Goal: Task Accomplishment & Management: Manage account settings

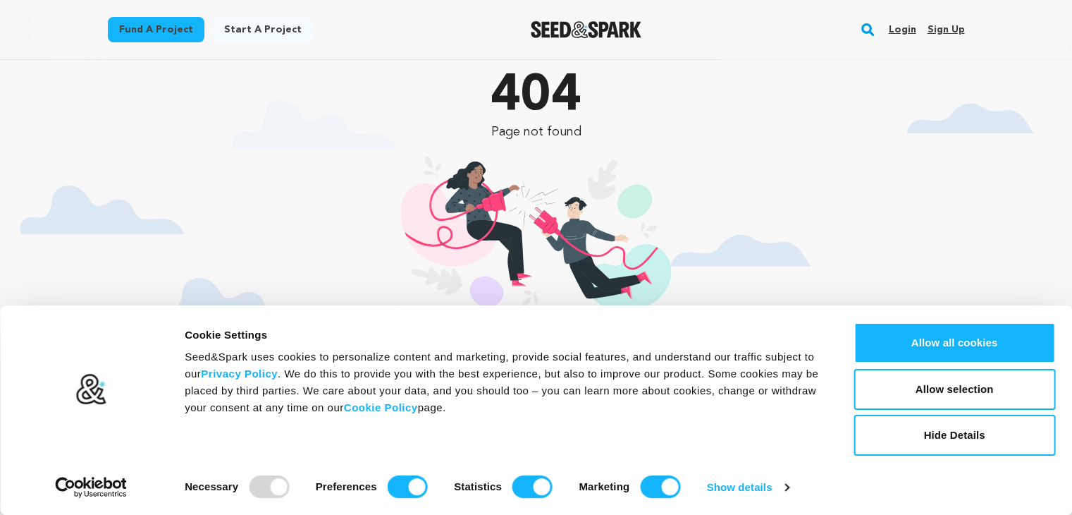
click at [950, 30] on link "Sign up" at bounding box center [945, 29] width 37 height 23
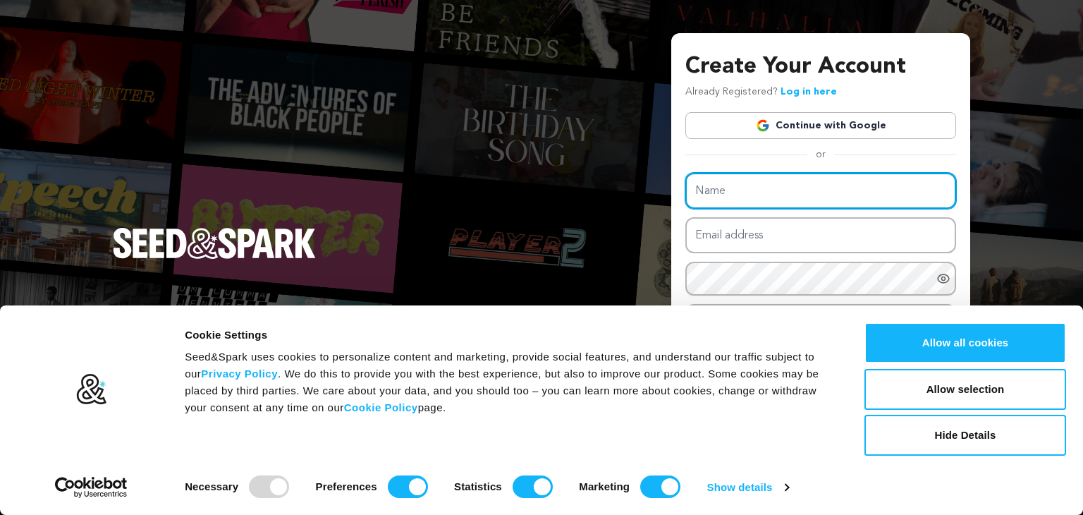
click at [809, 202] on input "Name" at bounding box center [820, 191] width 271 height 36
type input "J"
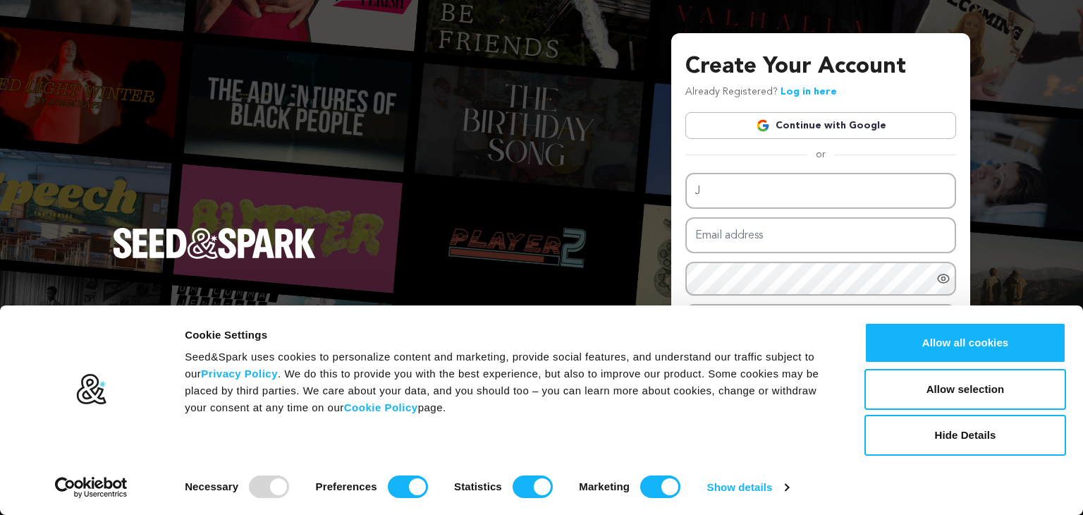
click at [766, 113] on link "Continue with Google" at bounding box center [820, 125] width 271 height 27
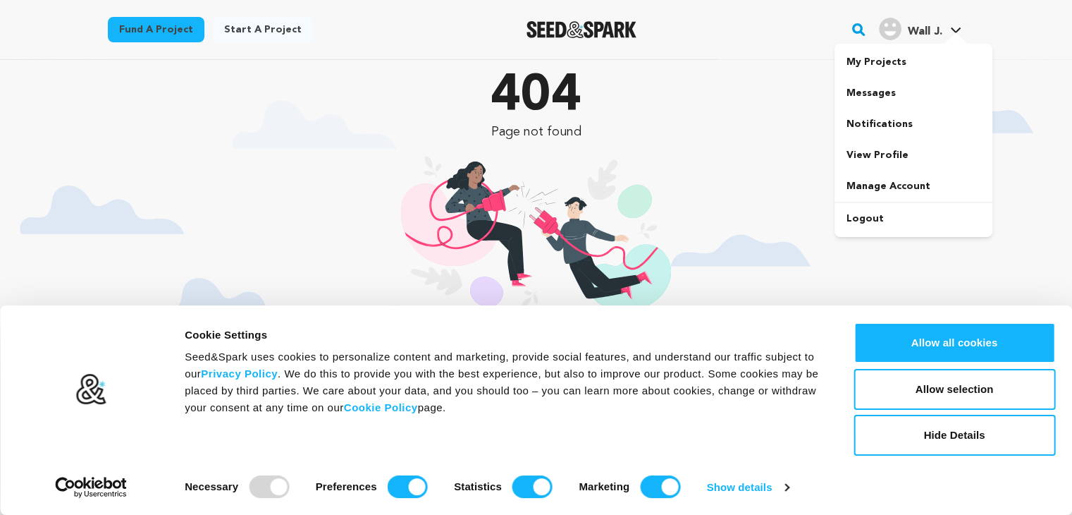
click at [919, 26] on span "Wall J." at bounding box center [924, 31] width 35 height 11
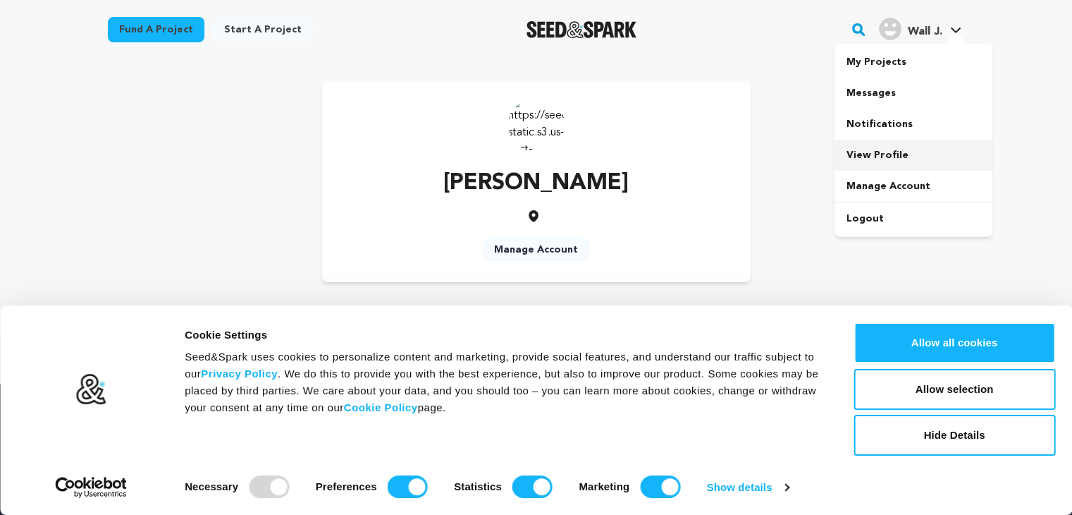
click at [891, 156] on link "View Profile" at bounding box center [914, 155] width 158 height 31
click at [529, 178] on p "[PERSON_NAME]" at bounding box center [535, 183] width 185 height 34
click at [960, 30] on icon at bounding box center [955, 30] width 11 height 7
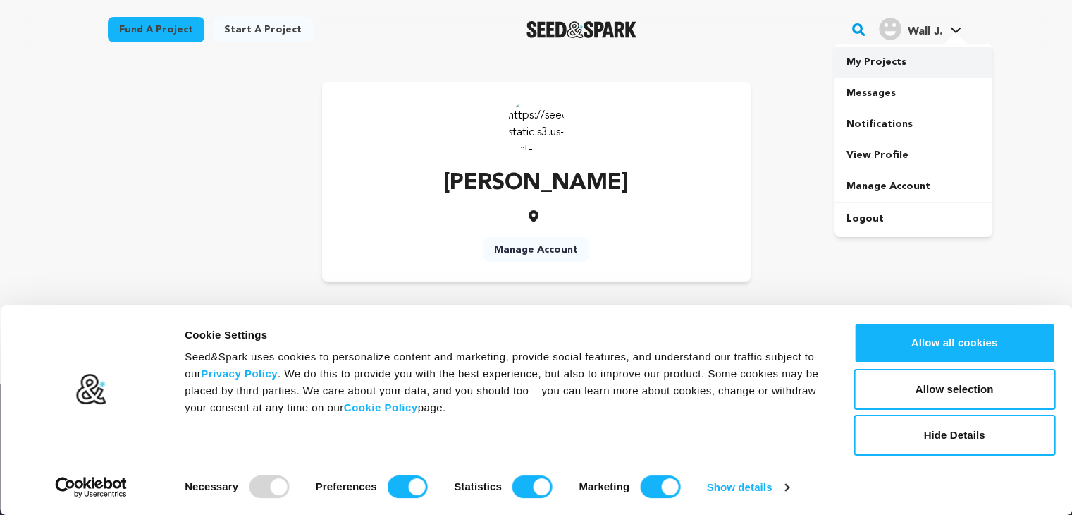
click at [914, 61] on link "My Projects" at bounding box center [914, 62] width 158 height 31
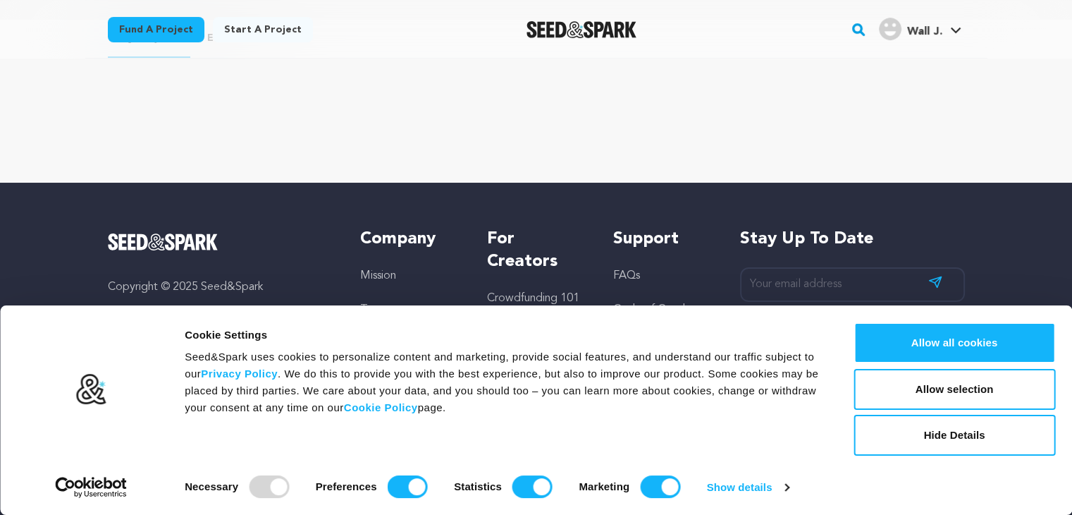
scroll to position [80, 0]
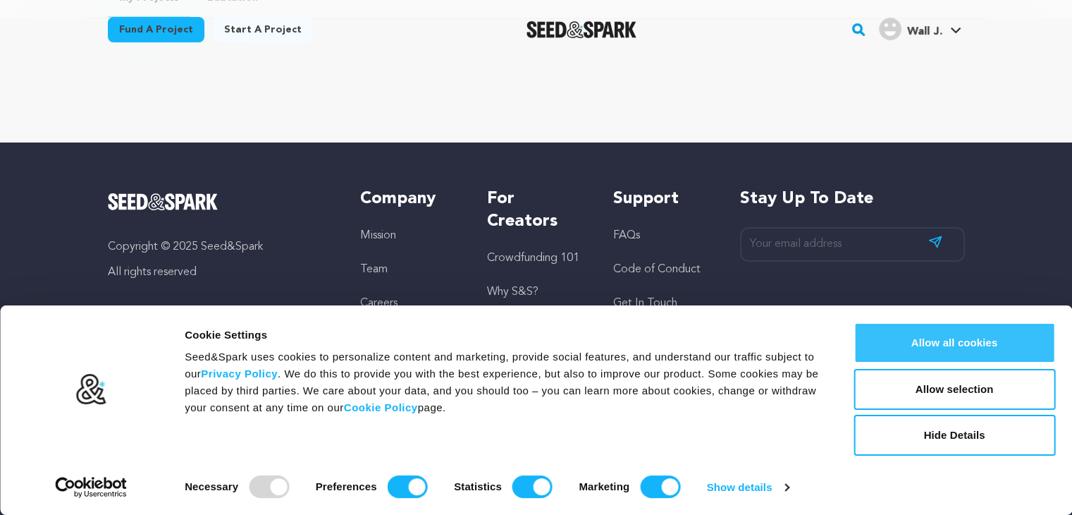
click at [938, 340] on button "Allow all cookies" at bounding box center [955, 342] width 202 height 41
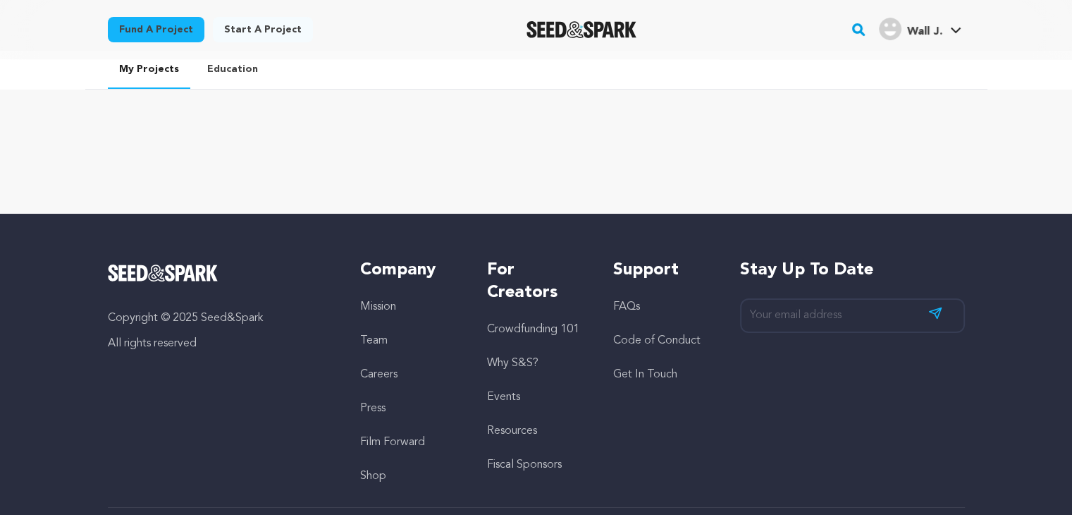
scroll to position [0, 0]
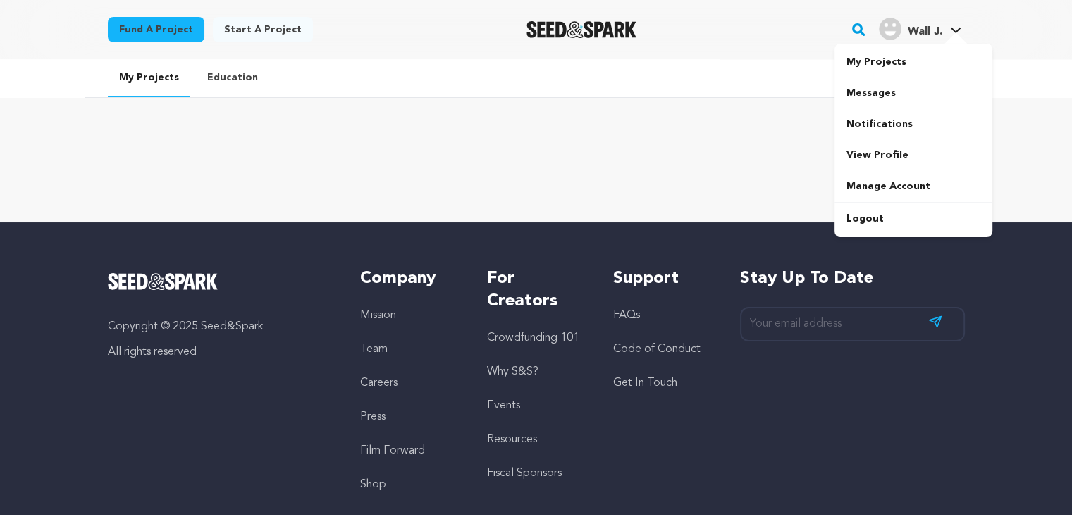
click at [951, 33] on div at bounding box center [956, 39] width 28 height 14
click at [916, 148] on link "View Profile" at bounding box center [914, 155] width 158 height 31
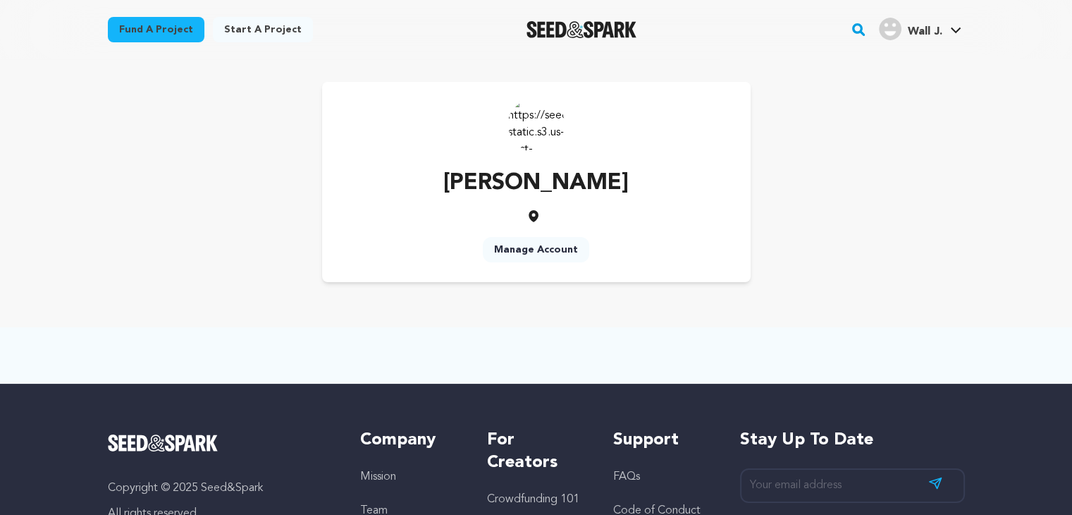
click at [544, 198] on p "[PERSON_NAME]" at bounding box center [535, 183] width 185 height 34
click at [558, 176] on p "[PERSON_NAME]" at bounding box center [535, 183] width 185 height 34
click at [529, 111] on img at bounding box center [536, 124] width 56 height 56
click at [524, 243] on link "Manage Account" at bounding box center [536, 249] width 106 height 25
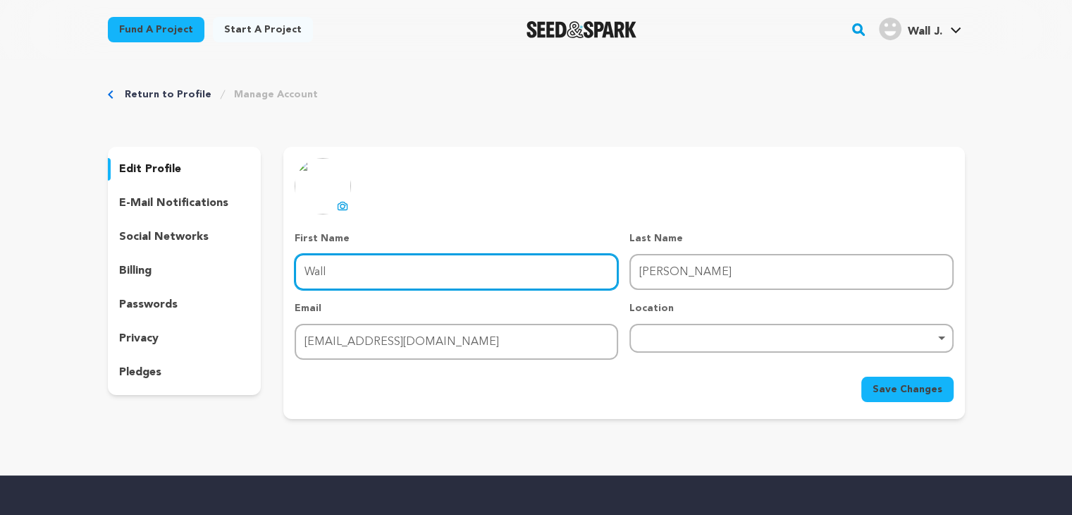
click at [471, 267] on input "Wall" at bounding box center [457, 272] width 324 height 36
type input "W"
type input "[PERSON_NAME]"
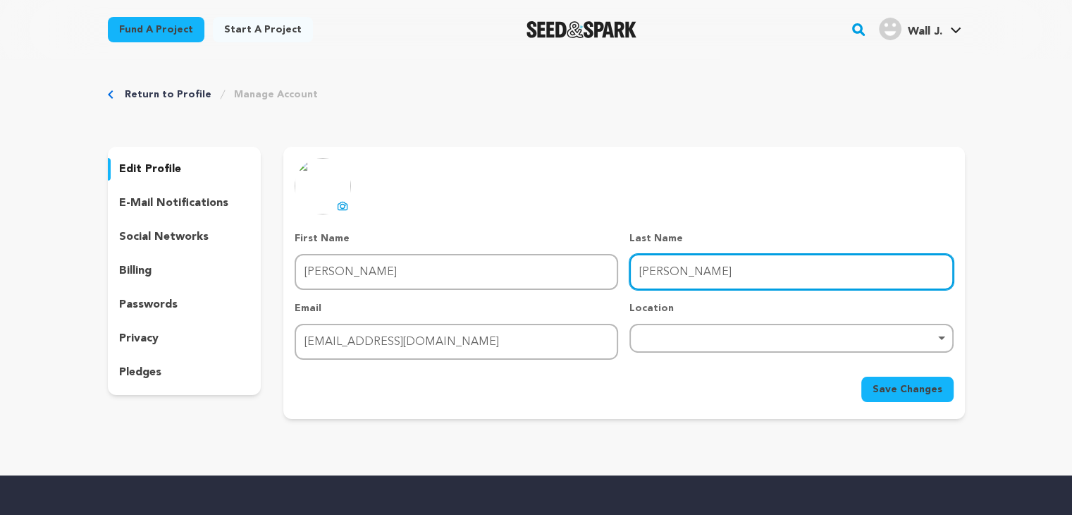
click at [676, 276] on input "[PERSON_NAME]" at bounding box center [791, 272] width 324 height 36
type input "J"
type input "Wall"
click at [679, 333] on div "Remove item" at bounding box center [791, 338] width 324 height 29
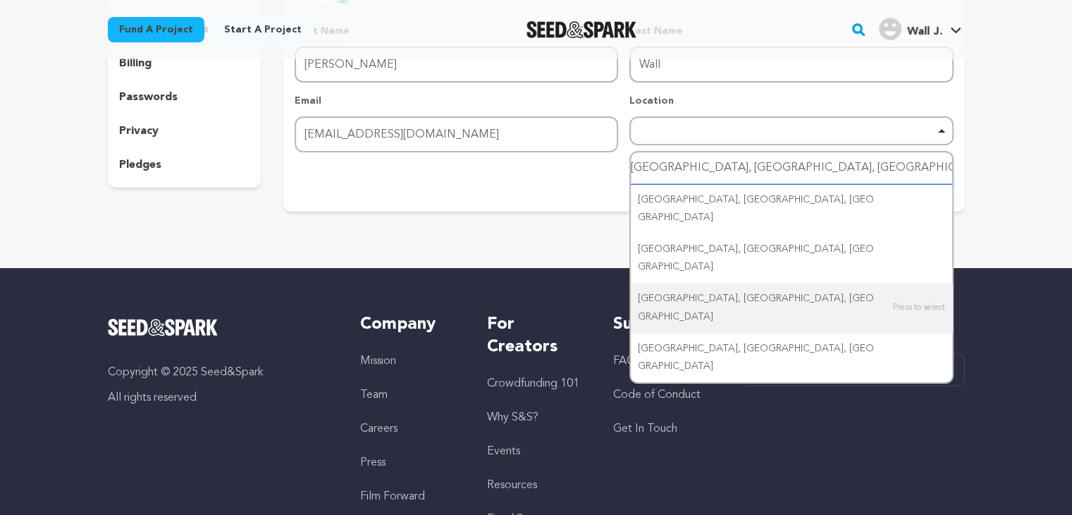
scroll to position [211, 0]
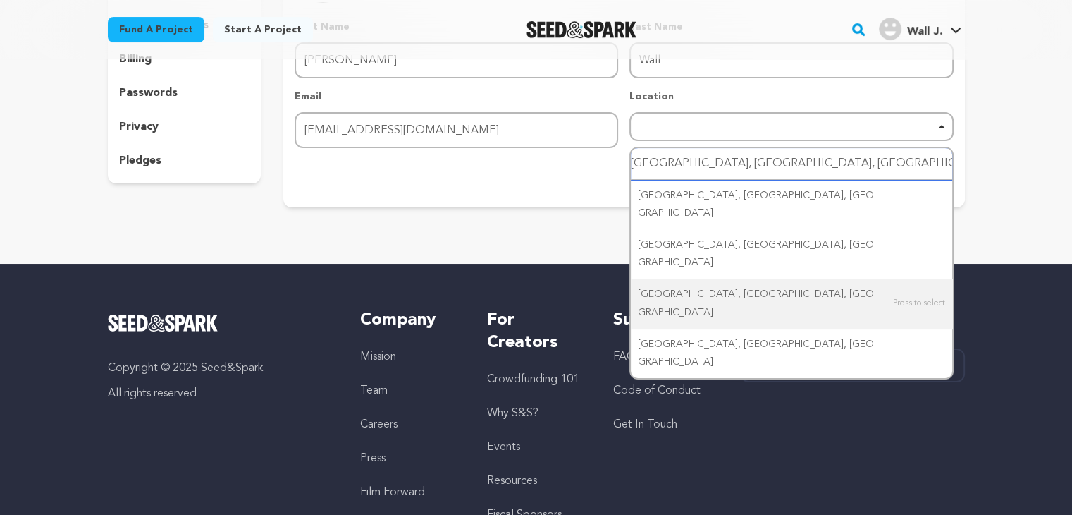
type input "BROOKLYN, NY, USA"
click at [507, 225] on div "Return to Profile Manage Account edit profile e-mail notifications social netwo…" at bounding box center [536, 44] width 902 height 393
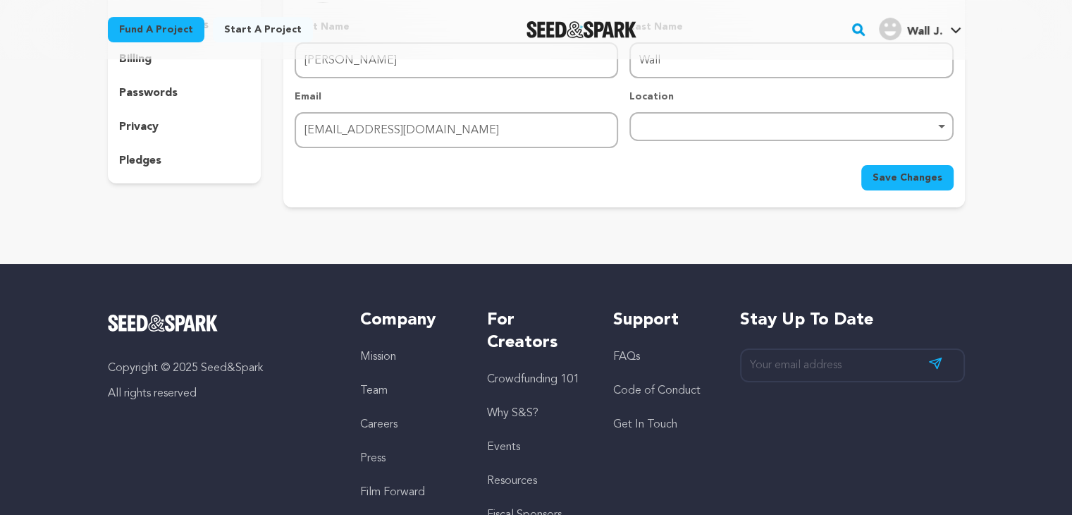
click at [899, 171] on span "Save Changes" at bounding box center [908, 178] width 70 height 14
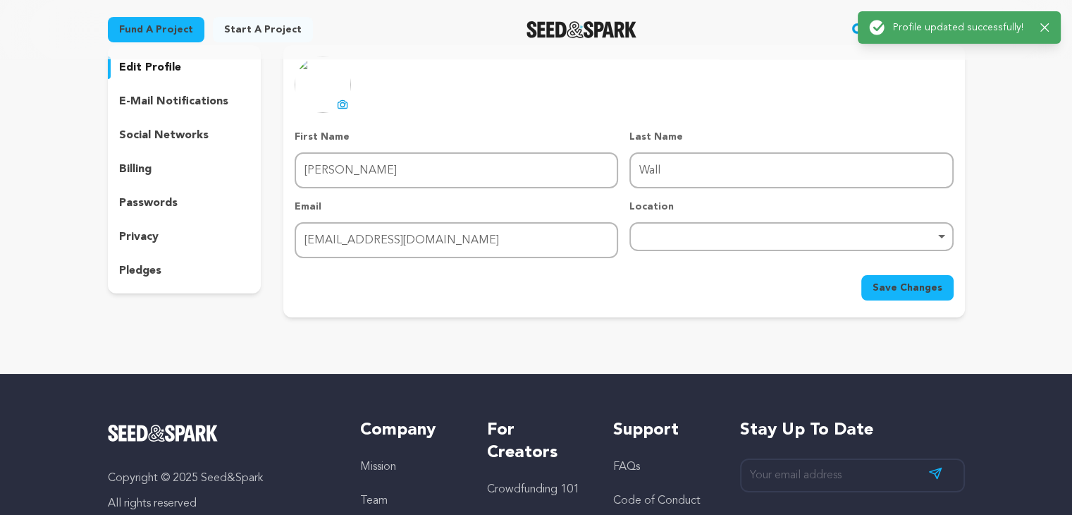
scroll to position [0, 0]
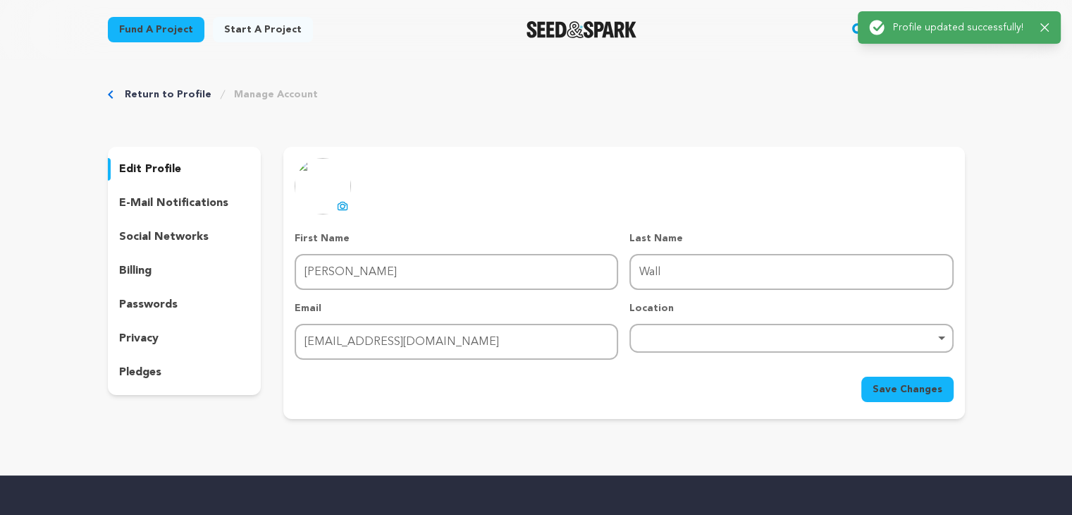
click at [183, 94] on link "Return to Profile" at bounding box center [168, 94] width 87 height 14
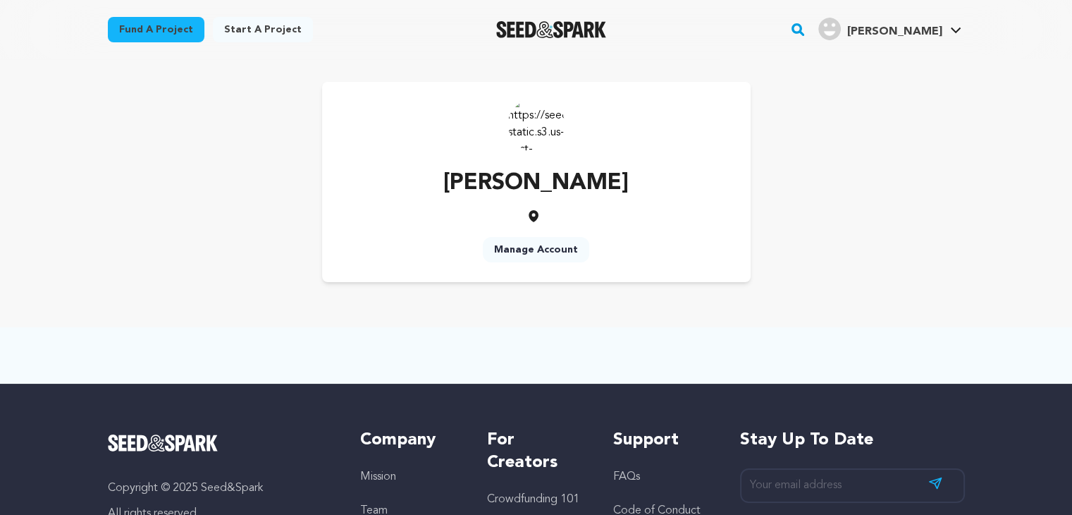
click at [248, 27] on link "Start a project" at bounding box center [263, 29] width 100 height 25
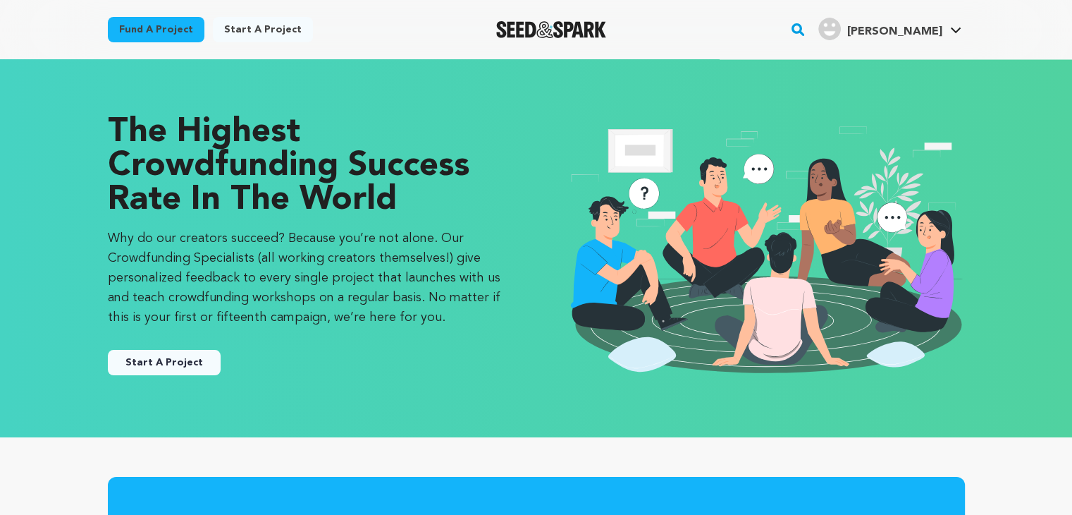
click at [179, 21] on link "Fund a project" at bounding box center [156, 29] width 97 height 25
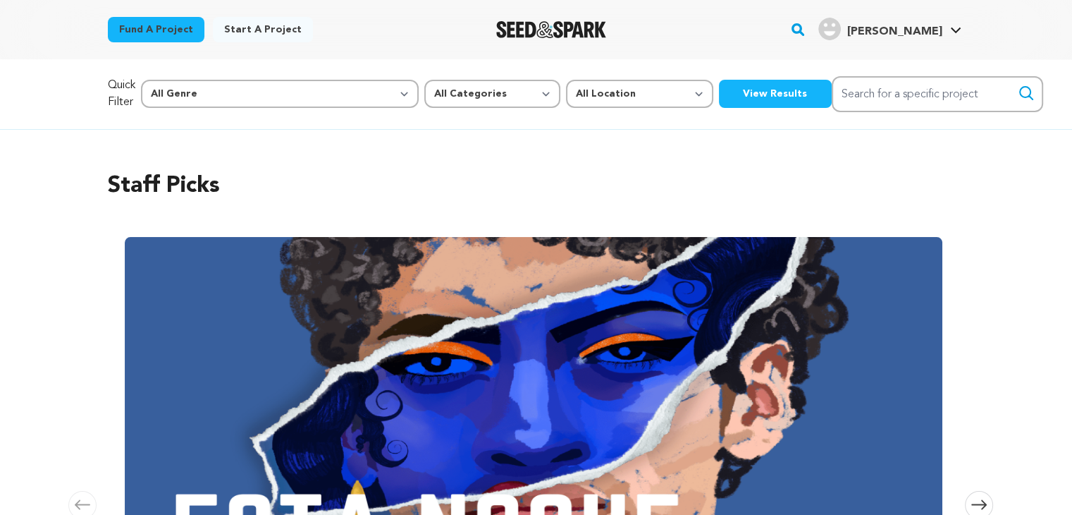
click at [719, 97] on button "View Results" at bounding box center [775, 94] width 113 height 28
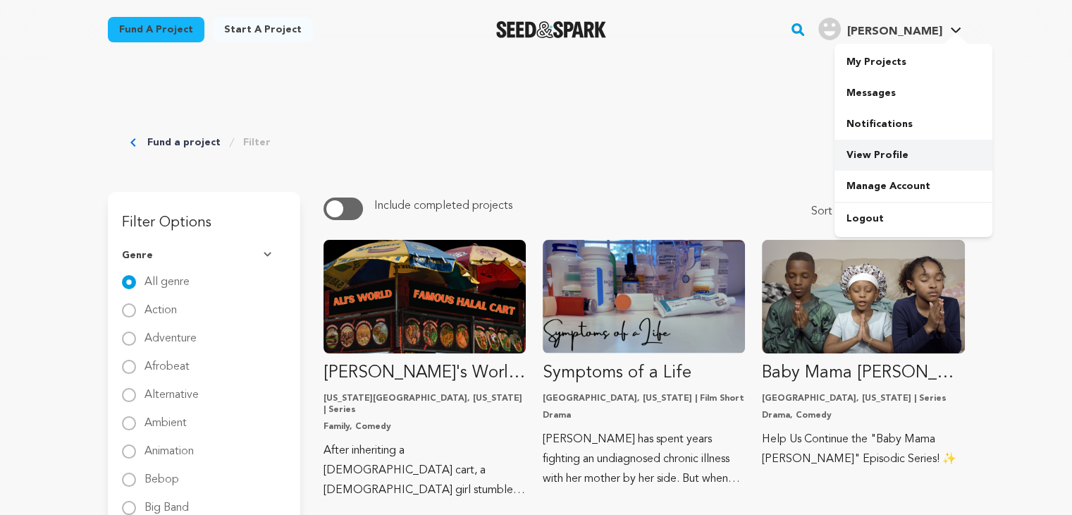
click at [913, 142] on link "View Profile" at bounding box center [914, 155] width 158 height 31
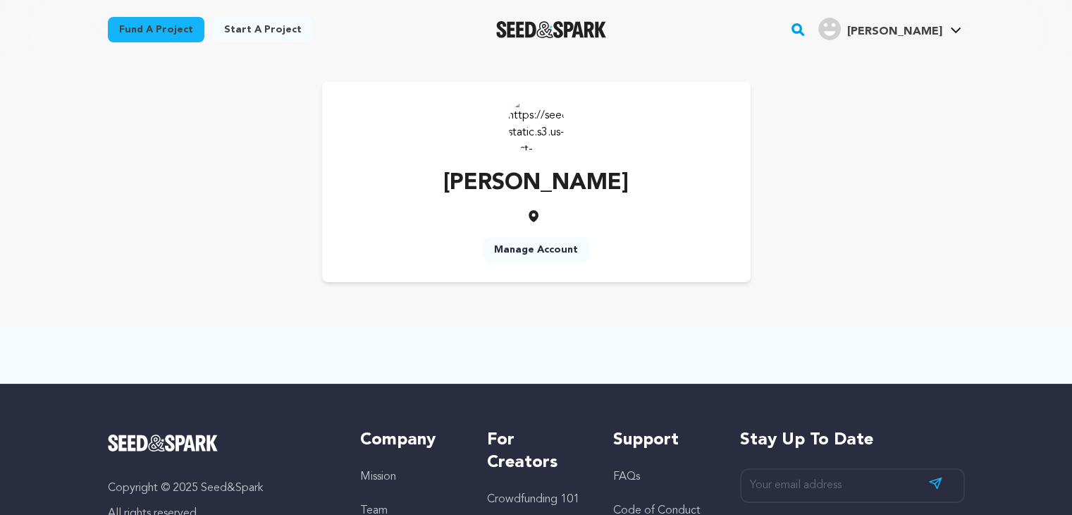
click at [541, 134] on img at bounding box center [536, 124] width 56 height 56
click at [539, 140] on img at bounding box center [536, 124] width 56 height 56
click at [538, 213] on icon at bounding box center [534, 216] width 14 height 14
click at [534, 216] on icon at bounding box center [534, 216] width 14 height 14
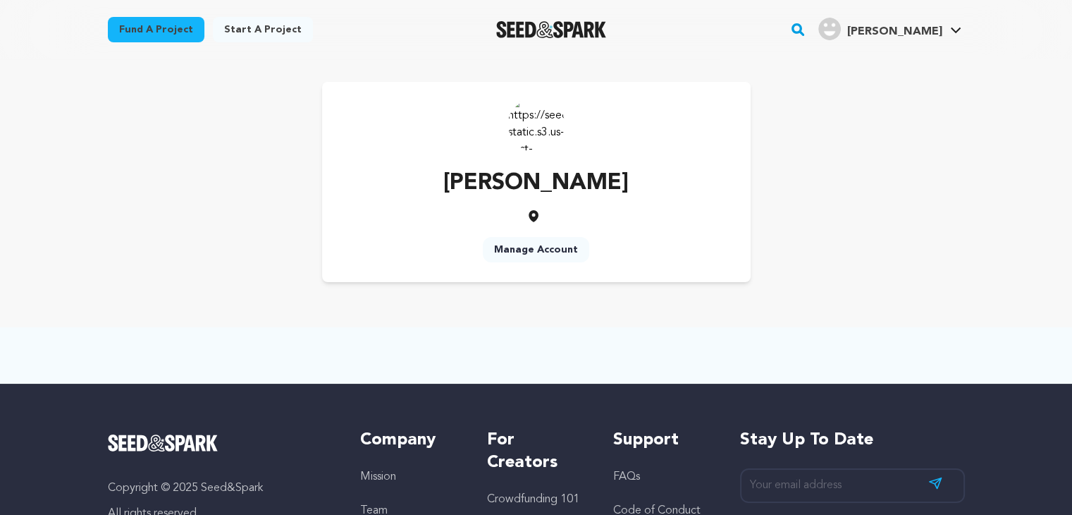
click at [789, 168] on div "Jame Wall Manage Account" at bounding box center [536, 182] width 857 height 200
click at [919, 190] on link "Manage Account" at bounding box center [914, 186] width 158 height 31
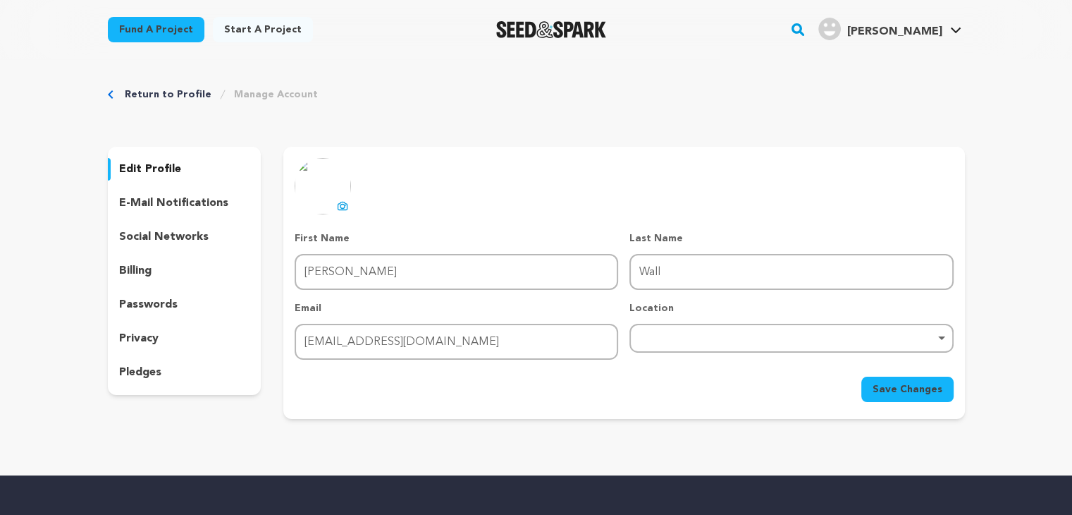
click at [174, 168] on p "edit profile" at bounding box center [150, 169] width 62 height 17
click at [158, 166] on p "edit profile" at bounding box center [150, 169] width 62 height 17
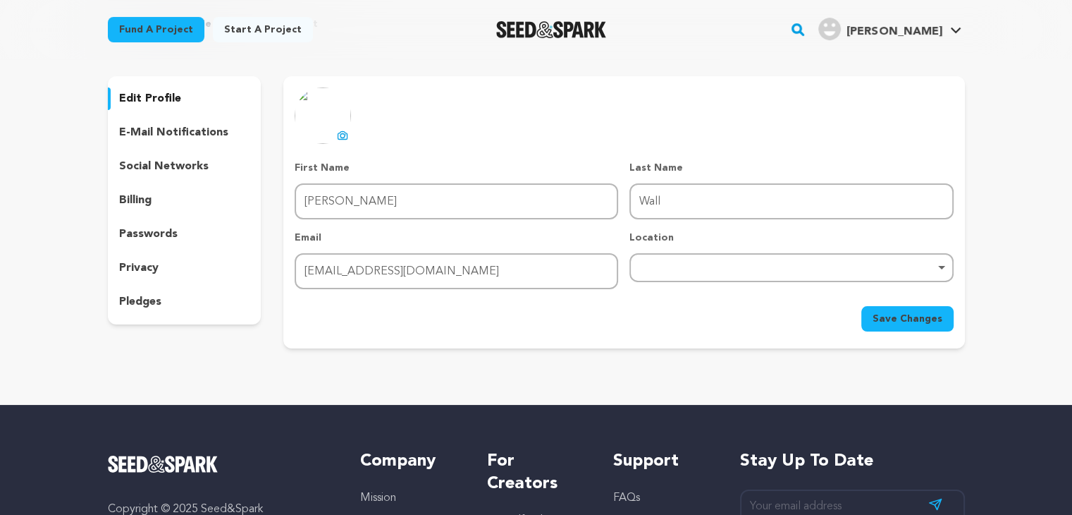
click at [200, 124] on p "e-mail notifications" at bounding box center [173, 132] width 109 height 17
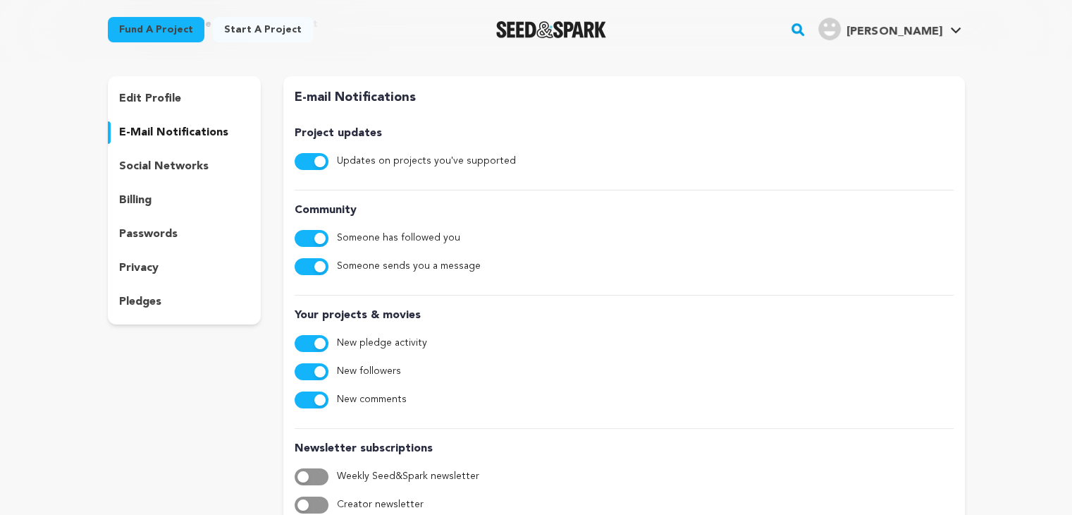
click at [185, 153] on div "edit profile e-mail notifications social networks billing passwords privacy ple…" at bounding box center [185, 200] width 154 height 248
click at [179, 164] on p "social networks" at bounding box center [164, 166] width 90 height 17
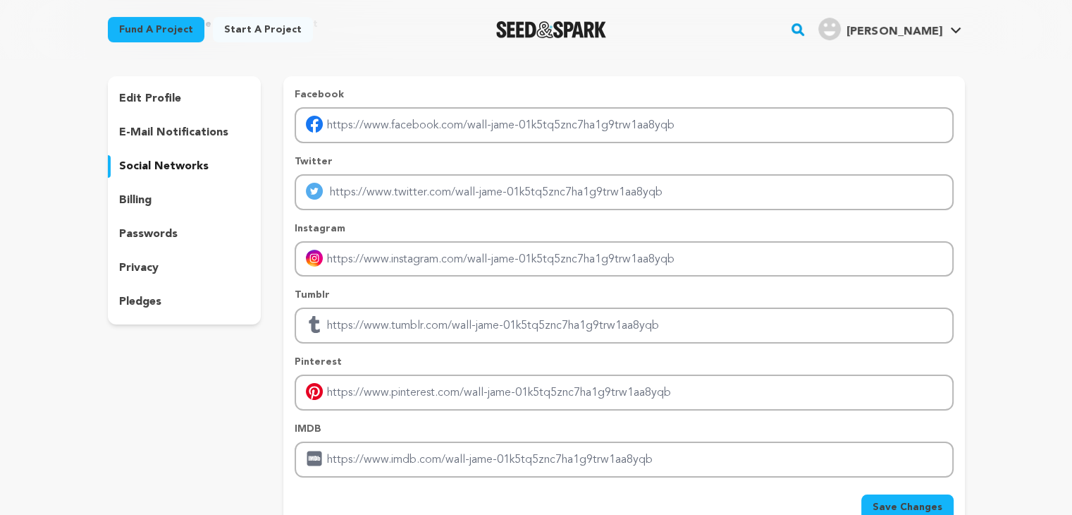
click at [161, 190] on div "billing" at bounding box center [185, 200] width 154 height 23
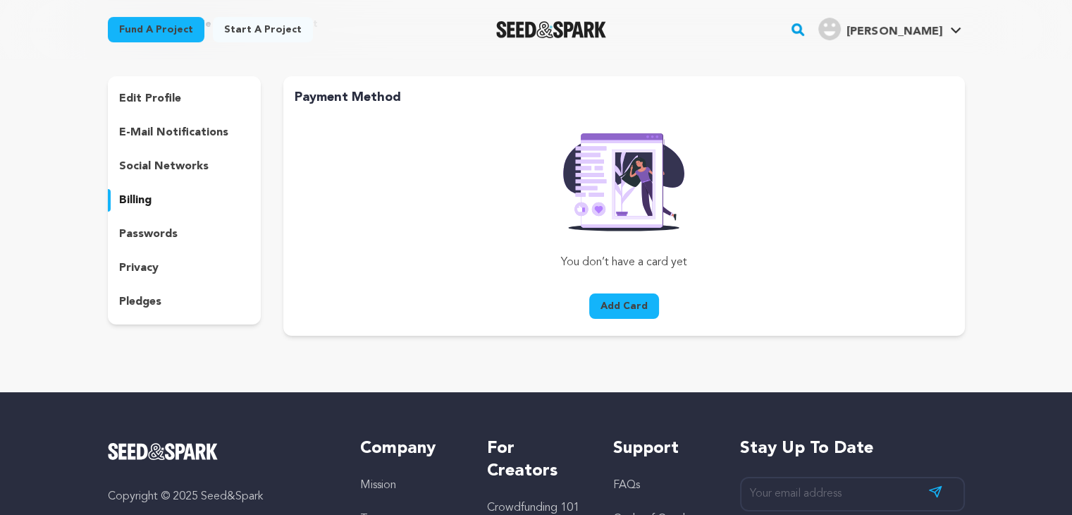
click at [164, 226] on p "passwords" at bounding box center [148, 234] width 59 height 17
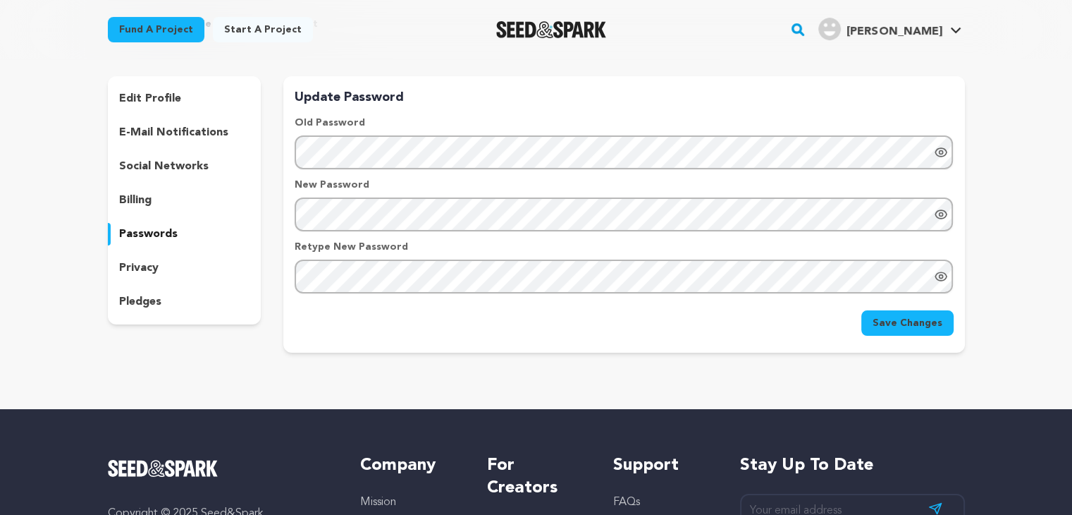
click at [200, 278] on div "privacy" at bounding box center [185, 268] width 154 height 23
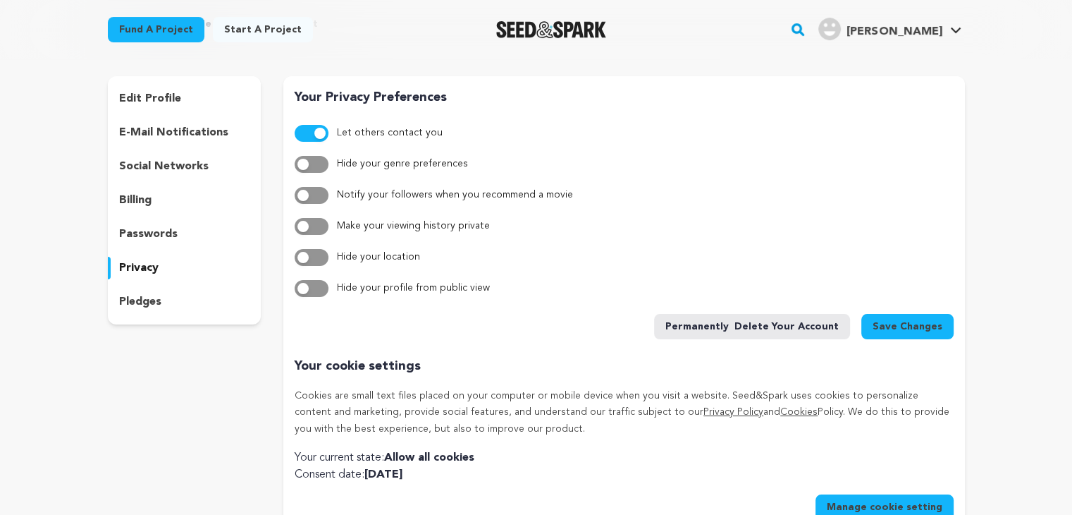
click at [203, 298] on div "pledges" at bounding box center [185, 301] width 154 height 23
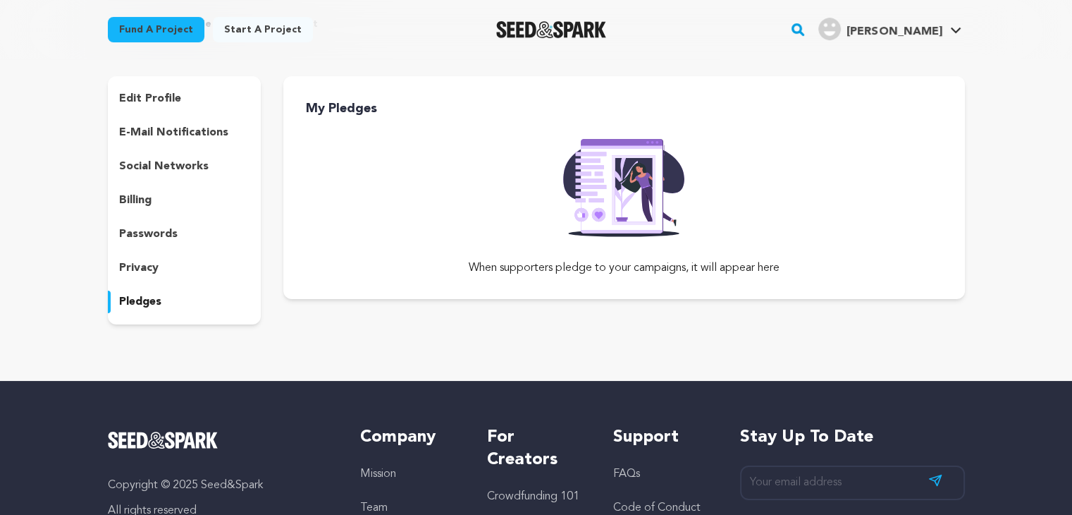
click at [202, 274] on div "privacy" at bounding box center [185, 268] width 154 height 23
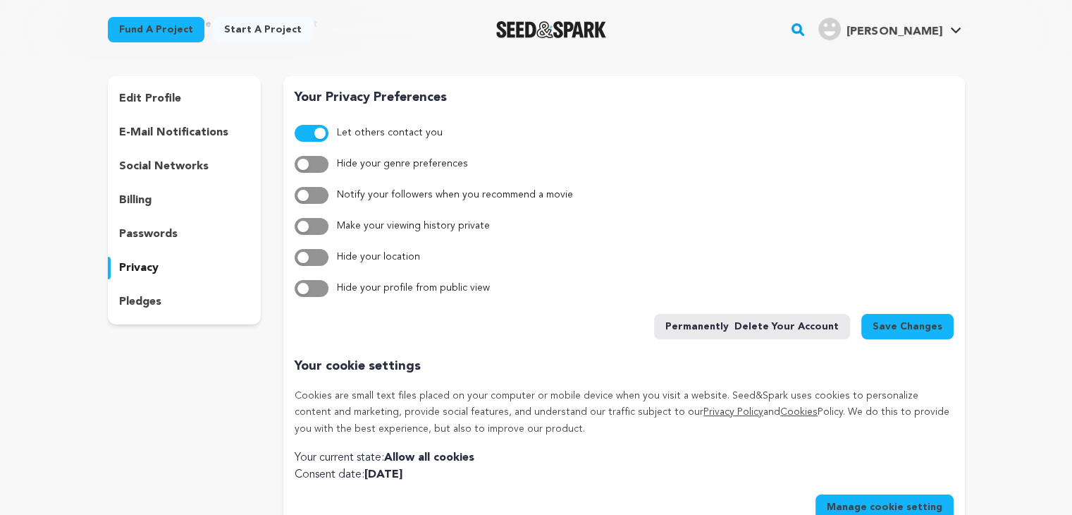
click at [202, 228] on div "passwords" at bounding box center [185, 234] width 154 height 23
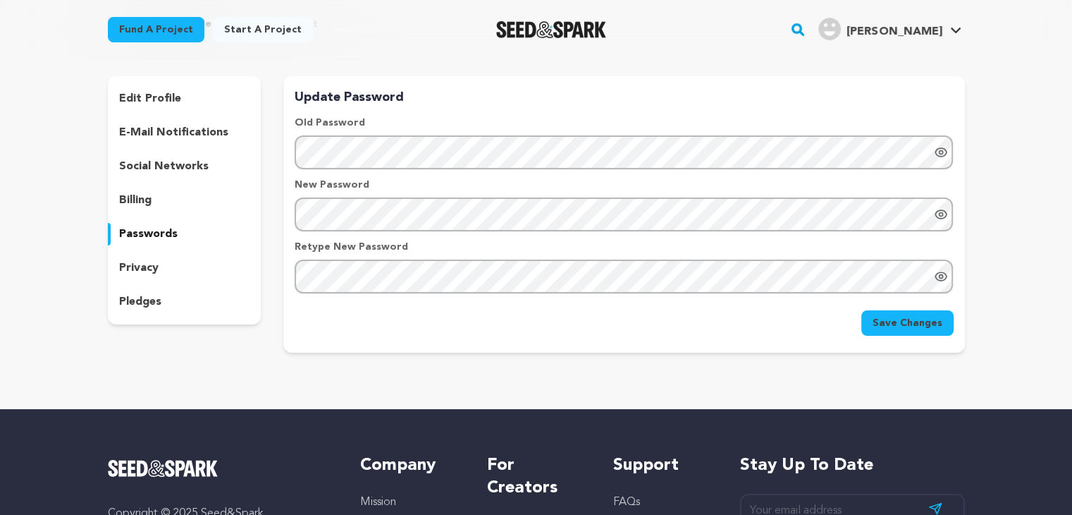
click at [907, 331] on button "Save Changes" at bounding box center [907, 322] width 92 height 25
click at [902, 316] on span "Save Changes" at bounding box center [908, 323] width 70 height 14
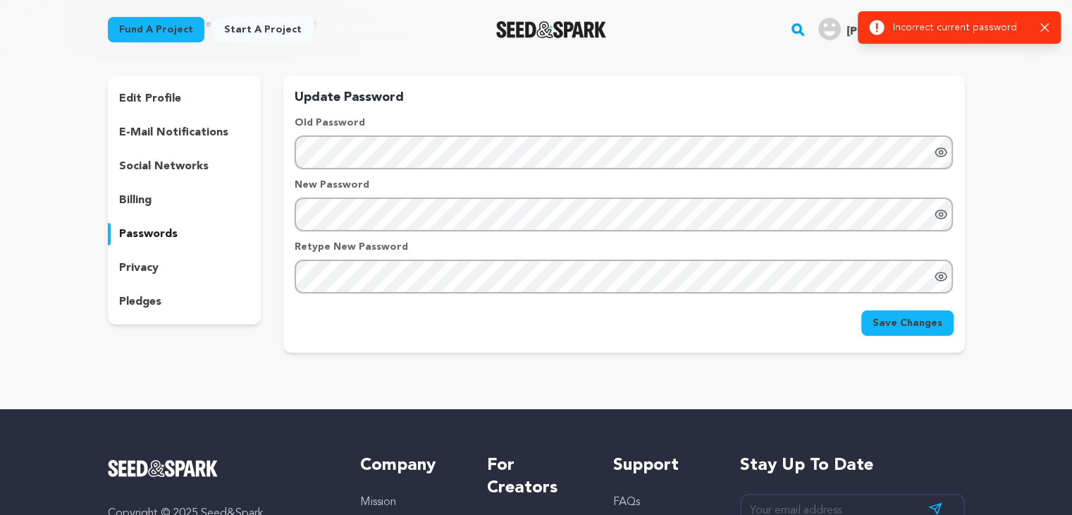
click at [898, 321] on span "Save Changes" at bounding box center [908, 323] width 70 height 14
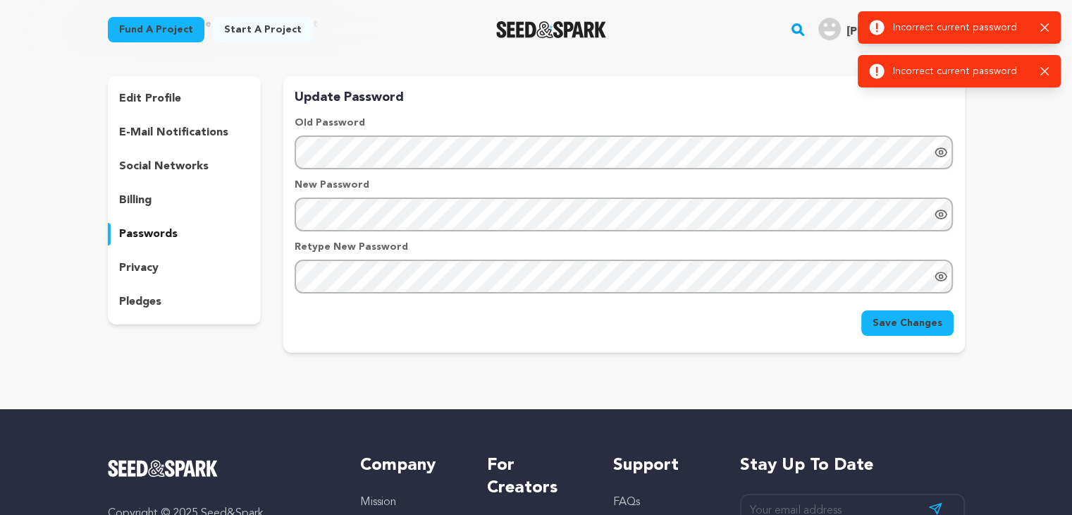
click at [1038, 66] on div "Success: Info: Warning: Error: Incorrect current password Close notification" at bounding box center [959, 71] width 180 height 16
click at [1046, 26] on icon "button" at bounding box center [1044, 27] width 8 height 8
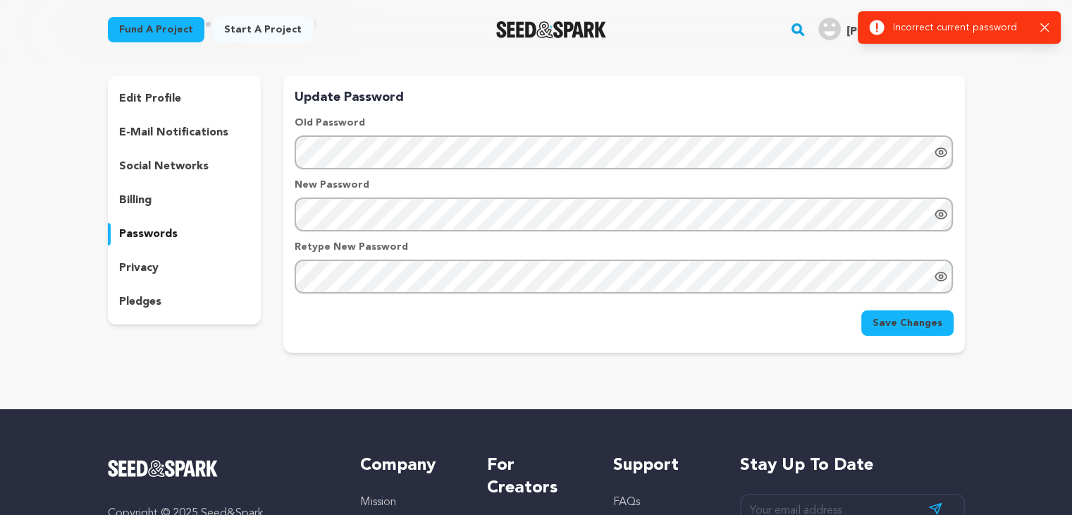
click at [1045, 23] on icon "button" at bounding box center [1044, 27] width 9 height 9
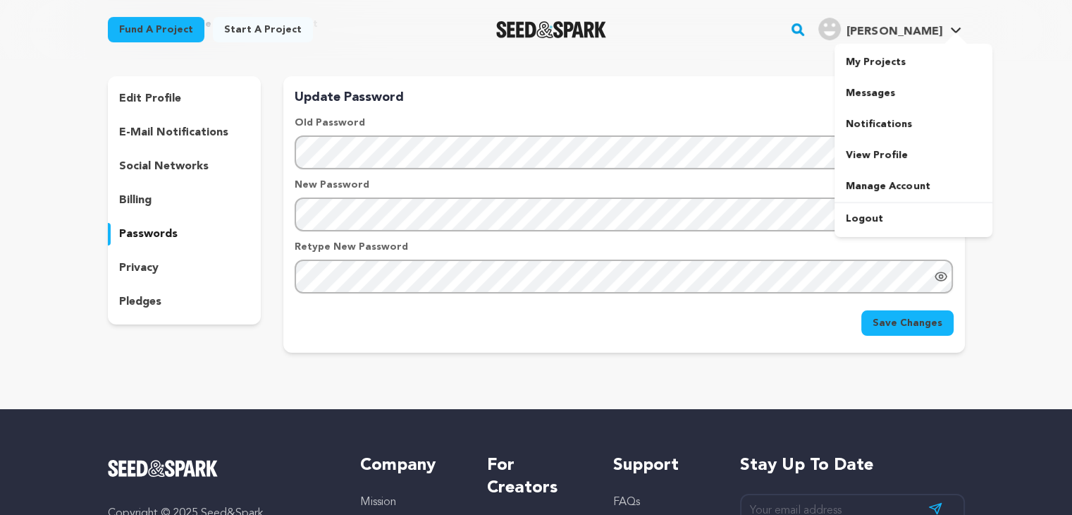
click at [841, 26] on img "Jame W.'s Profile" at bounding box center [829, 29] width 23 height 23
